Goal: Find specific page/section: Locate a particular part of the current website

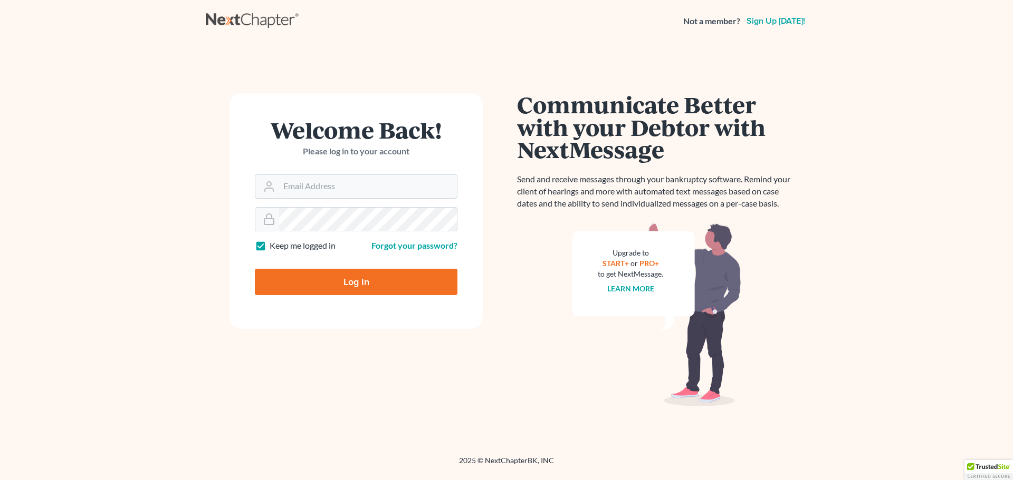
type input "[EMAIL_ADDRESS][DOMAIN_NAME]"
click at [335, 282] on input "Log In" at bounding box center [356, 282] width 203 height 26
type input "Thinking..."
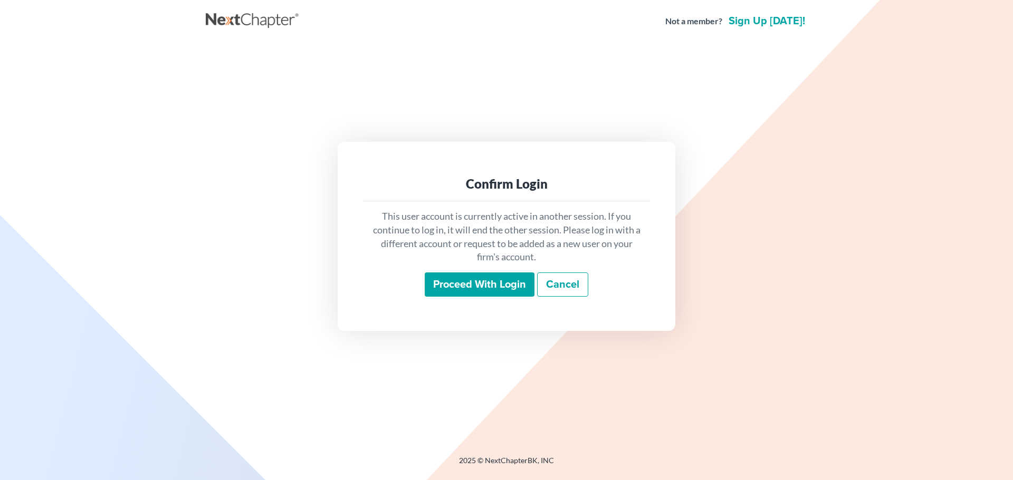
click at [475, 285] on input "Proceed with login" at bounding box center [480, 285] width 110 height 24
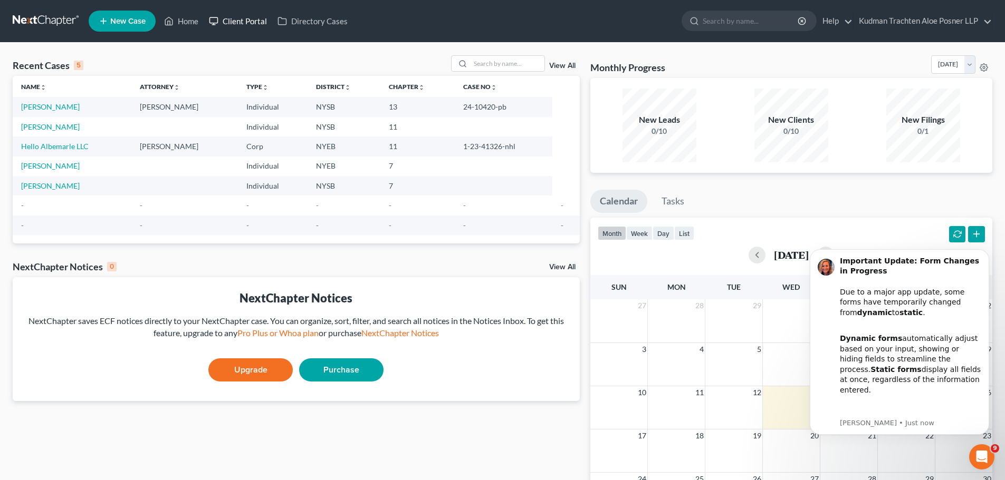
click at [238, 17] on link "Client Portal" at bounding box center [238, 21] width 69 height 19
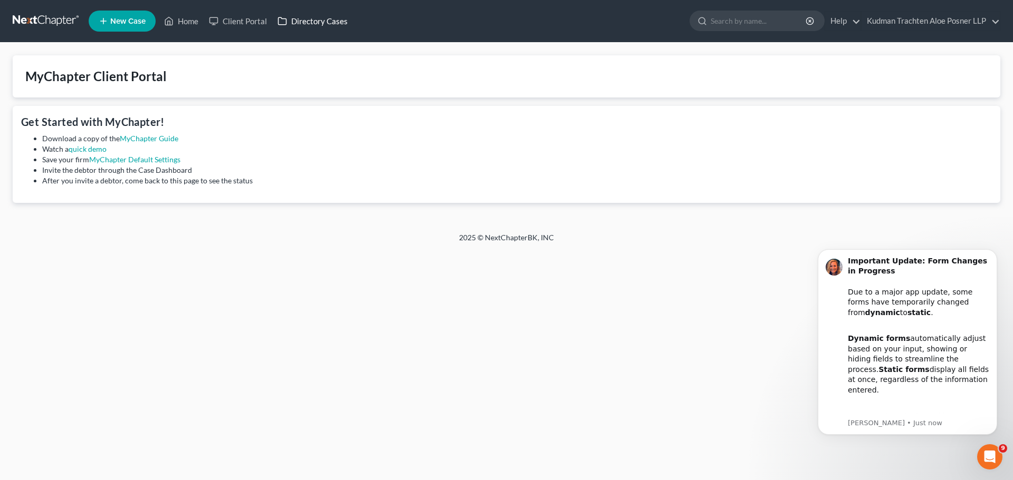
click at [302, 19] on link "Directory Cases" at bounding box center [312, 21] width 81 height 19
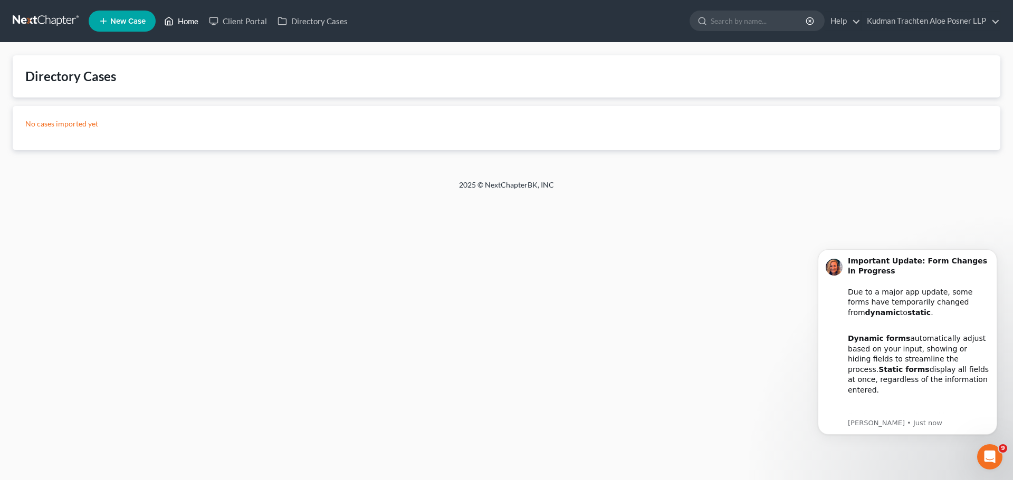
click at [176, 17] on link "Home" at bounding box center [181, 21] width 45 height 19
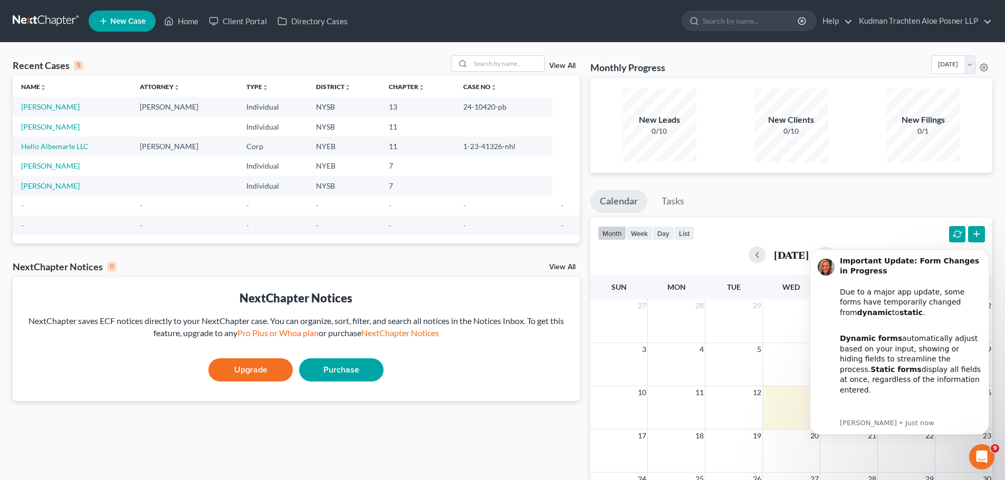
click at [48, 133] on td "Berley, David" at bounding box center [72, 127] width 119 height 20
click at [47, 128] on link "Berley, David" at bounding box center [50, 126] width 59 height 9
